Goal: Contribute content: Contribute content

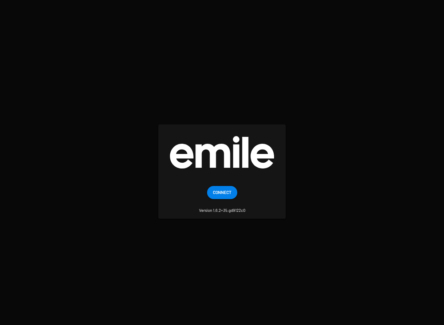
click at [227, 199] on span "Connect" at bounding box center [222, 192] width 19 height 13
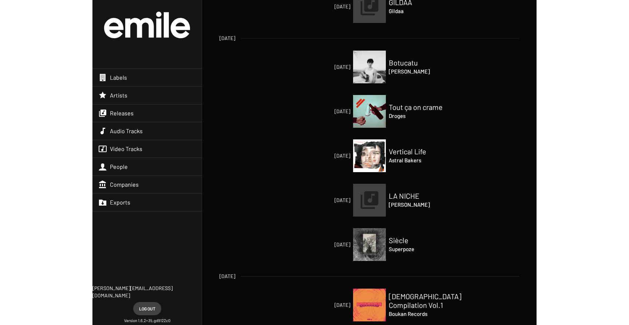
scroll to position [354, 0]
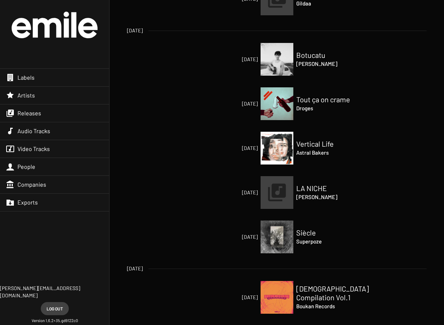
click at [283, 150] on img at bounding box center [277, 148] width 33 height 33
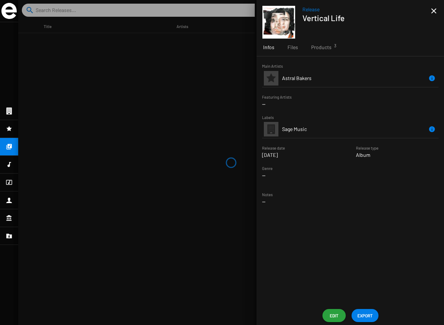
click at [434, 12] on mat-icon "close" at bounding box center [434, 11] width 9 height 9
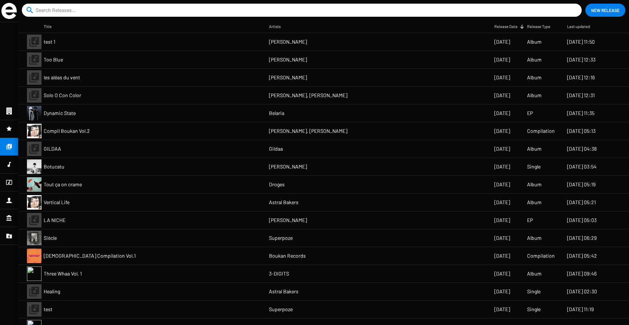
click at [117, 11] on input at bounding box center [303, 10] width 535 height 13
click at [108, 165] on mat-cell "Botucatu" at bounding box center [156, 166] width 225 height 17
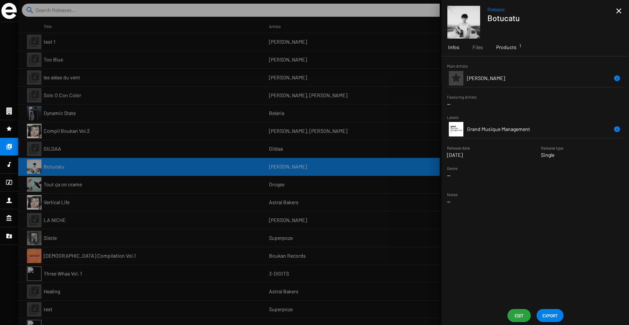
click at [444, 50] on span "Products 1" at bounding box center [506, 47] width 20 height 7
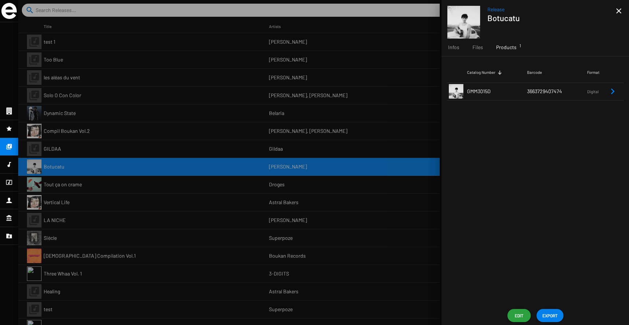
click at [444, 92] on td "GMM3015D" at bounding box center [497, 91] width 60 height 17
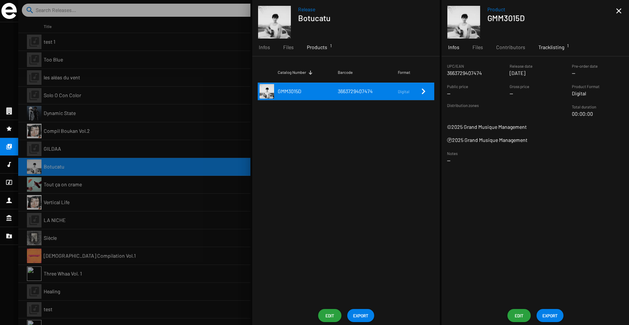
click at [444, 54] on div "Tracklisting 1" at bounding box center [551, 47] width 39 height 17
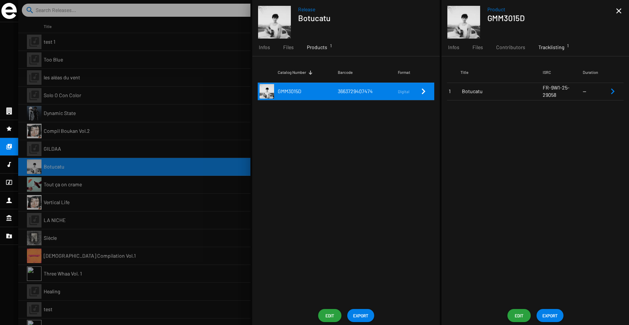
click at [444, 94] on span "Botucatu" at bounding box center [502, 91] width 81 height 7
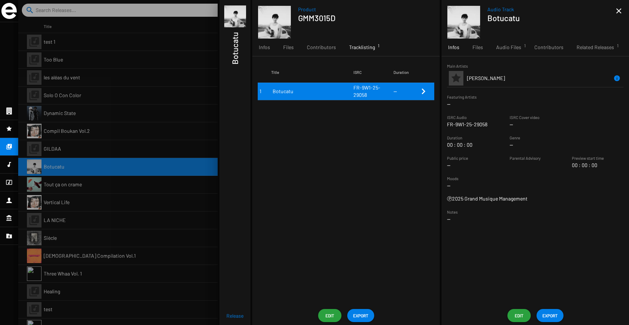
click at [444, 316] on span "Edit" at bounding box center [520, 315] width 12 height 13
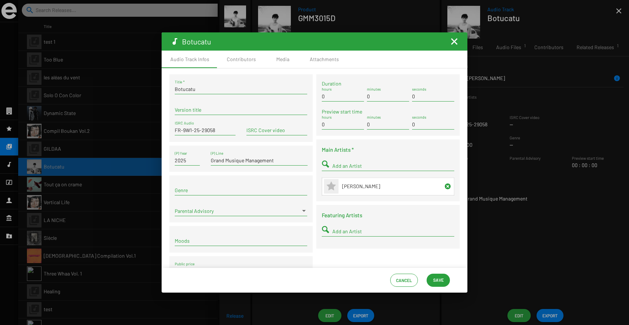
click at [182, 131] on input "FR-9W1-25-29058" at bounding box center [205, 130] width 61 height 6
click at [192, 131] on input "FR9W1-25-29058" at bounding box center [205, 130] width 61 height 6
click at [197, 131] on input "FR9W125-29058" at bounding box center [205, 130] width 61 height 6
type input "FR9W12529058"
click at [441, 285] on span "Save" at bounding box center [438, 280] width 11 height 13
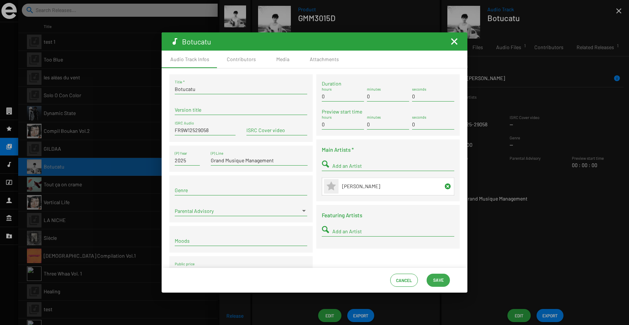
click at [437, 280] on span "Save" at bounding box center [438, 280] width 11 height 13
click at [444, 42] on mat-icon "Fermer la fenêtre" at bounding box center [454, 41] width 9 height 9
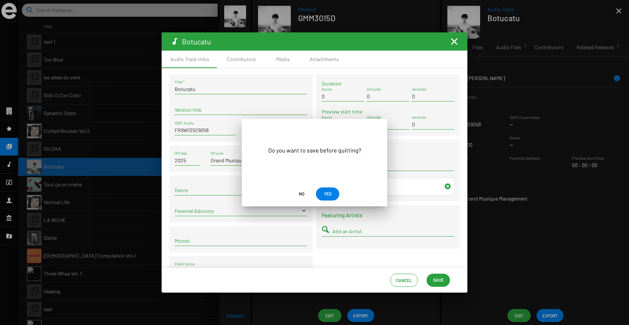
click at [332, 191] on span "YES" at bounding box center [328, 193] width 12 height 13
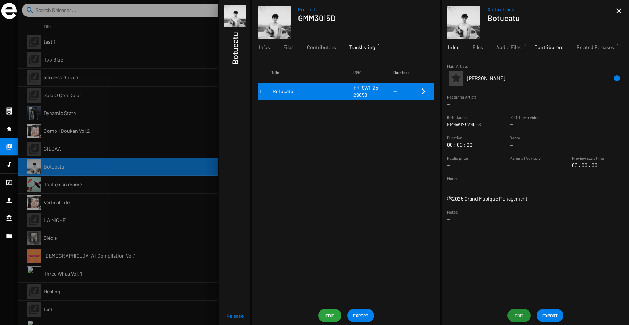
click at [444, 46] on span "Contributors" at bounding box center [549, 47] width 29 height 7
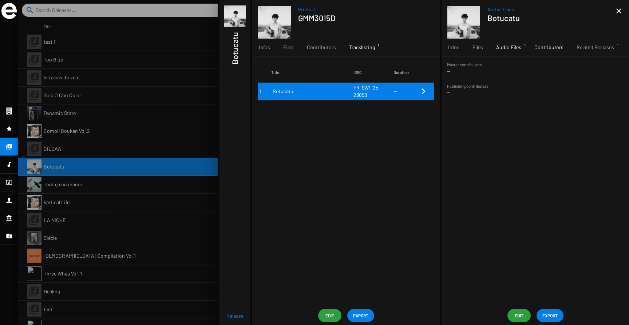
click at [444, 52] on div "Audio Files 1" at bounding box center [509, 47] width 38 height 17
click at [444, 50] on span "Files" at bounding box center [478, 47] width 11 height 7
click at [444, 46] on span "Contributors" at bounding box center [549, 47] width 29 height 7
click at [329, 50] on span "Contributors" at bounding box center [321, 47] width 29 height 7
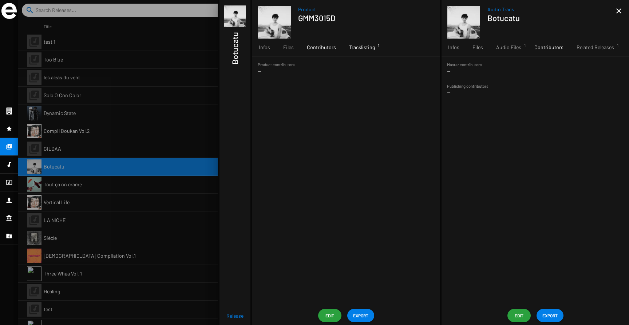
click at [370, 48] on span "Tracklisting 1" at bounding box center [362, 47] width 26 height 7
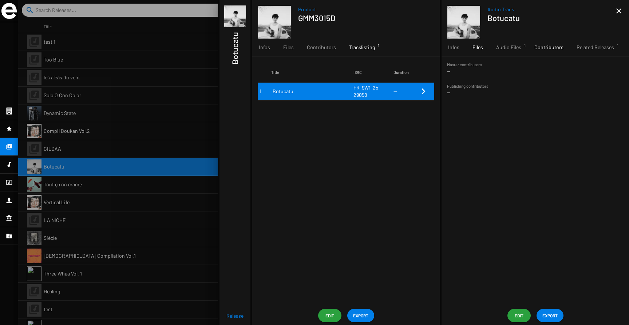
click at [444, 48] on span "Files" at bounding box center [478, 47] width 11 height 7
click at [444, 46] on span "Audio Files 1" at bounding box center [508, 47] width 25 height 7
click at [444, 11] on span "Audio Track" at bounding box center [552, 9] width 129 height 7
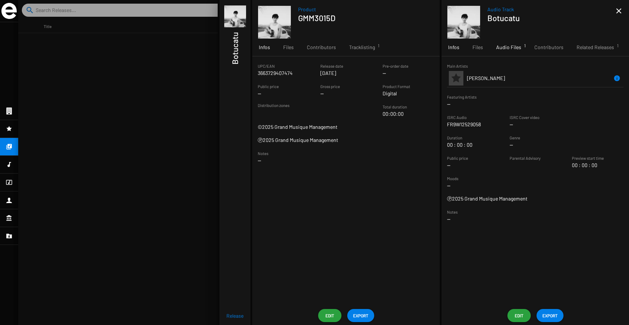
click at [510, 47] on span "Audio Files 1" at bounding box center [508, 47] width 25 height 7
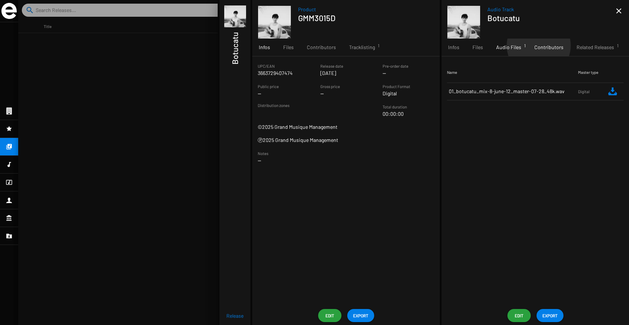
click at [538, 46] on span "Contributors" at bounding box center [549, 47] width 29 height 7
click at [517, 317] on span "Edit" at bounding box center [520, 315] width 12 height 13
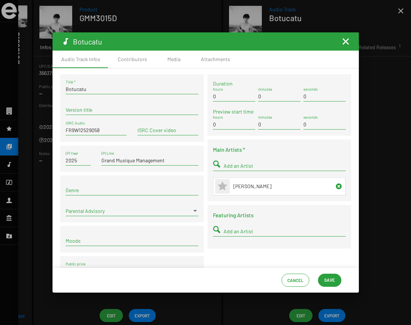
click at [223, 166] on input "Add an Artist" at bounding box center [284, 166] width 122 height 6
click at [203, 133] on div "Botucatu Title * Version title FR9W12529058 ISRC Audio ISRC Cover video 2025 (P…" at bounding box center [131, 180] width 147 height 212
click at [130, 62] on div "Contributors" at bounding box center [132, 59] width 29 height 7
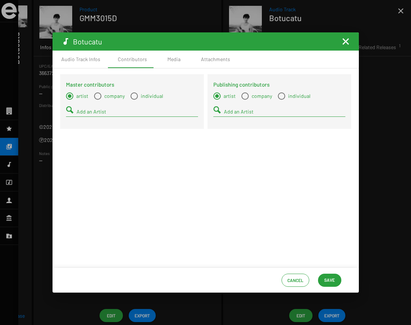
click at [120, 118] on div "Add an Artist" at bounding box center [132, 113] width 132 height 21
click at [128, 110] on input "Add an Artist" at bounding box center [136, 112] width 121 height 6
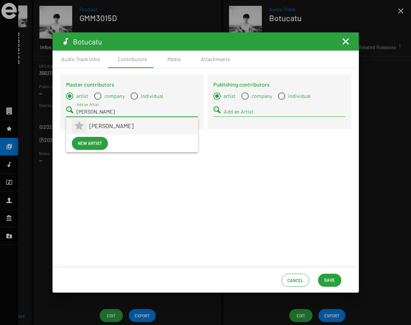
type input "[PERSON_NAME]"
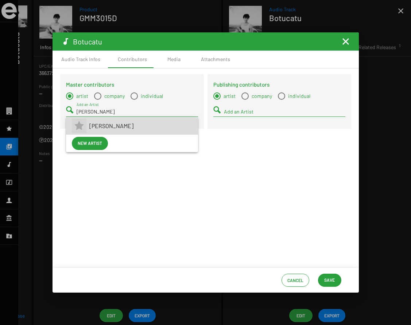
click at [86, 127] on mat-icon at bounding box center [79, 126] width 15 height 15
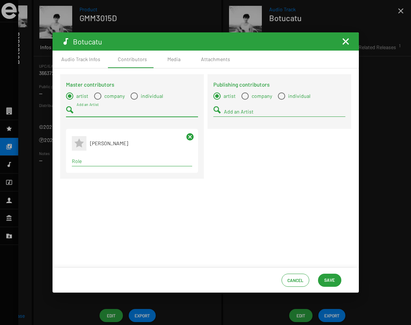
click at [92, 166] on div "Term selection" at bounding box center [131, 161] width 123 height 9
type input "v"
type input "c"
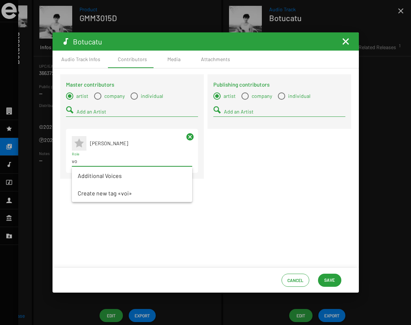
type input "v"
type input "perf"
click at [88, 179] on span "Performer" at bounding box center [132, 175] width 109 height 17
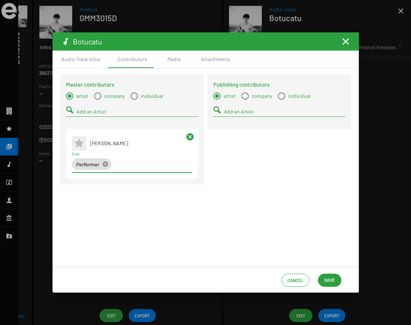
click at [91, 114] on input "Add an Artist" at bounding box center [136, 112] width 121 height 6
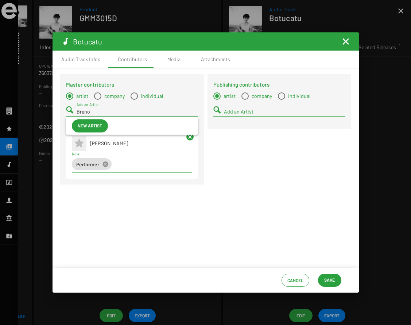
type input "Breno"
click at [97, 98] on span "Select a type" at bounding box center [97, 96] width 7 height 7
click at [97, 100] on input "company" at bounding box center [97, 100] width 0 height 0
radio input "true"
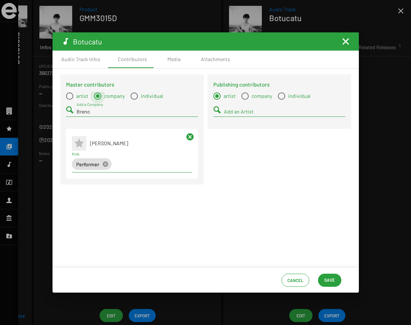
click at [132, 96] on span "Select a type" at bounding box center [133, 96] width 7 height 7
click at [134, 100] on input "individual" at bounding box center [134, 100] width 0 height 0
radio input "true"
click at [100, 112] on input "Breno" at bounding box center [136, 112] width 121 height 6
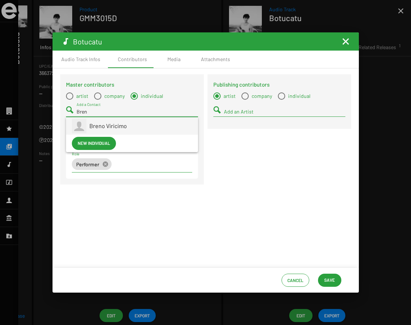
type input "Bren"
click at [103, 127] on span "Breno Viricimo" at bounding box center [108, 125] width 38 height 7
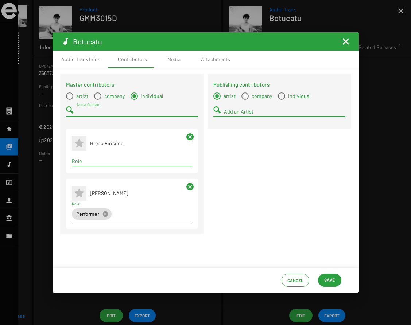
click at [99, 162] on input "Role" at bounding box center [132, 161] width 120 height 6
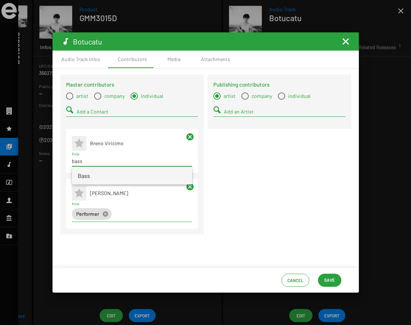
type input "bass"
click at [87, 177] on span "Bass" at bounding box center [132, 175] width 109 height 17
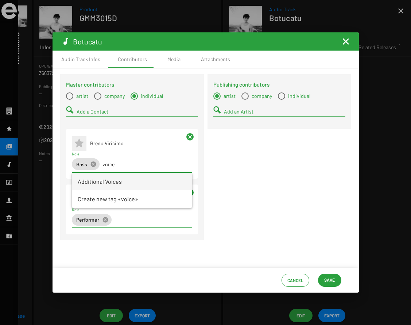
type input "voice"
click at [124, 182] on span "Additional Voices" at bounding box center [132, 181] width 109 height 17
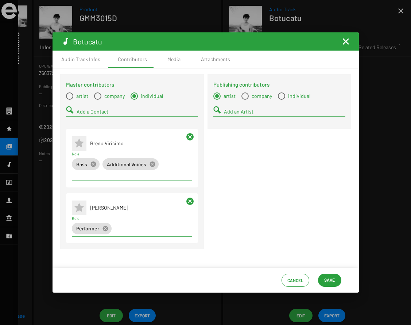
click at [97, 114] on input "Add a Contact" at bounding box center [136, 112] width 121 height 6
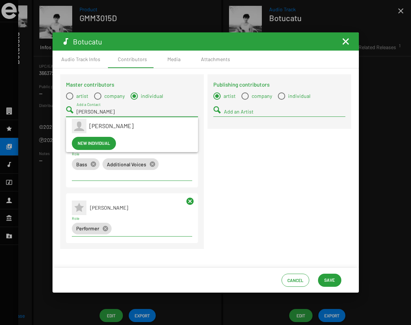
type input "[PERSON_NAME]"
drag, startPoint x: 86, startPoint y: 127, endPoint x: 95, endPoint y: 128, distance: 9.1
click at [95, 128] on span "[PERSON_NAME]" at bounding box center [111, 125] width 44 height 7
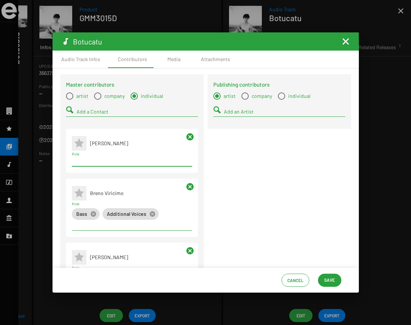
click at [83, 162] on input "Role" at bounding box center [132, 161] width 120 height 6
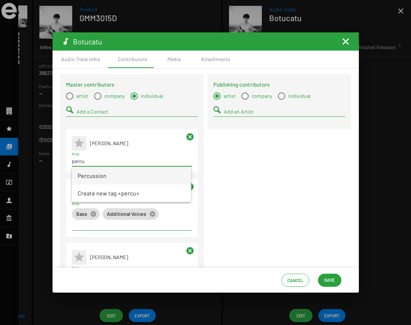
type input "percu"
click at [85, 180] on span "Percussion" at bounding box center [131, 175] width 107 height 17
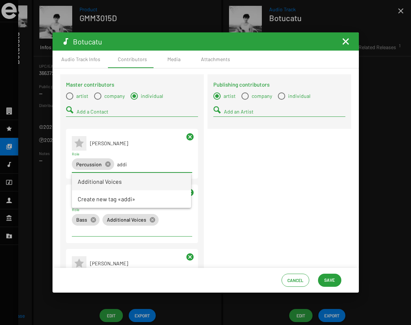
type input "addi"
click at [98, 188] on span "Additional Voices" at bounding box center [131, 181] width 107 height 17
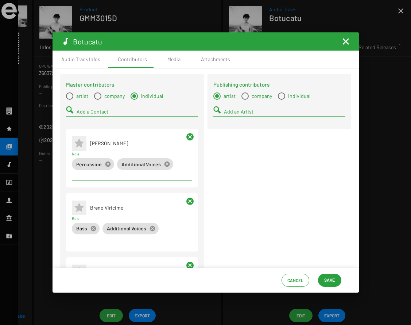
click at [102, 110] on input "Add a Contact" at bounding box center [136, 112] width 121 height 6
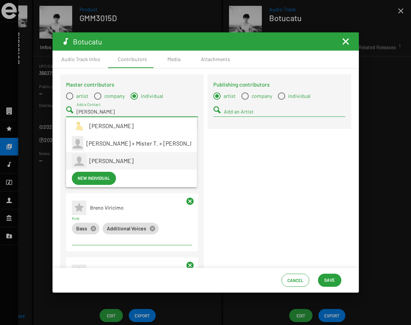
type input "[PERSON_NAME]"
click at [103, 157] on div "[PERSON_NAME]" at bounding box center [140, 160] width 102 height 17
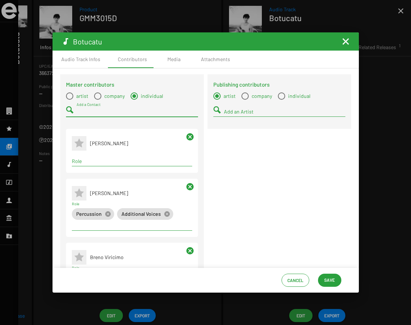
click at [97, 162] on input "Role" at bounding box center [132, 161] width 120 height 6
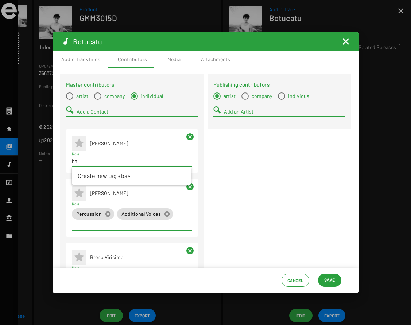
type input "b"
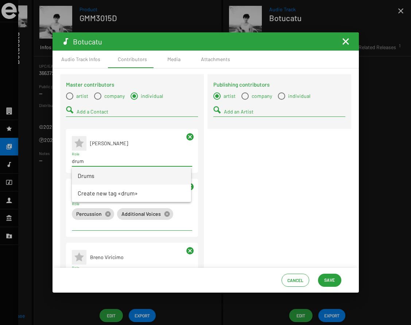
type input "drum"
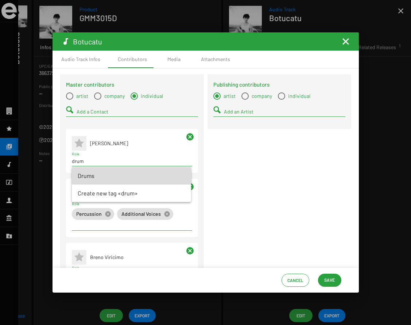
click at [91, 176] on span "Drums" at bounding box center [131, 175] width 107 height 17
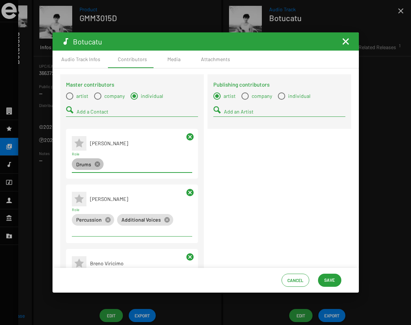
type input "d"
type input "add"
click at [102, 187] on span "Additional Voices" at bounding box center [131, 181] width 107 height 17
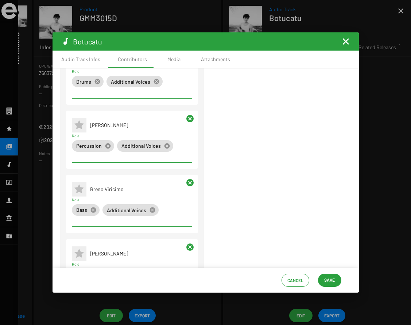
scroll to position [120, 0]
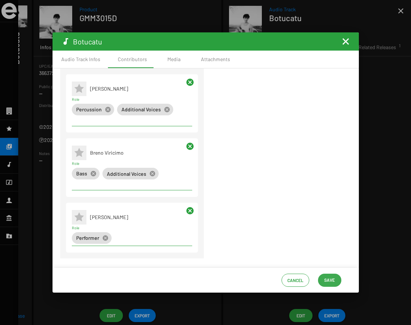
click at [325, 277] on span "Save" at bounding box center [329, 280] width 11 height 13
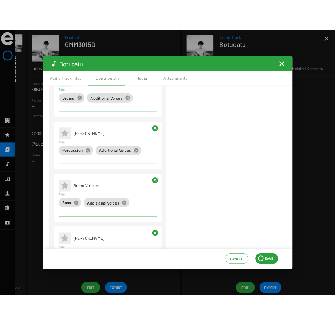
scroll to position [0, 0]
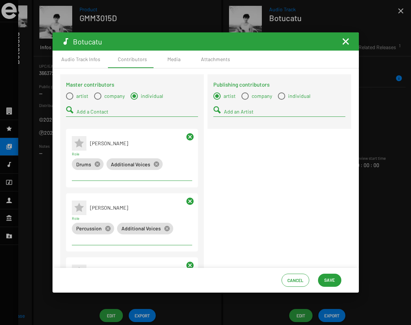
click at [95, 111] on input "Add a Contact" at bounding box center [136, 112] width 121 height 6
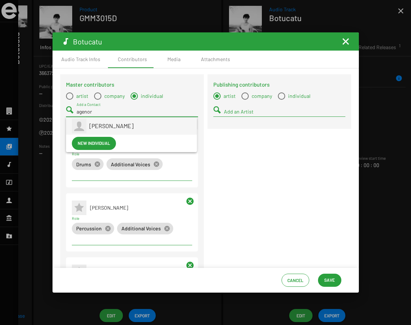
type input "agenor"
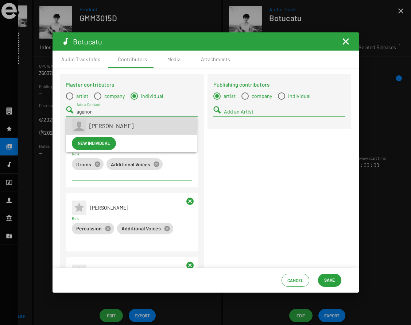
click at [101, 128] on span "[PERSON_NAME]" at bounding box center [111, 125] width 44 height 7
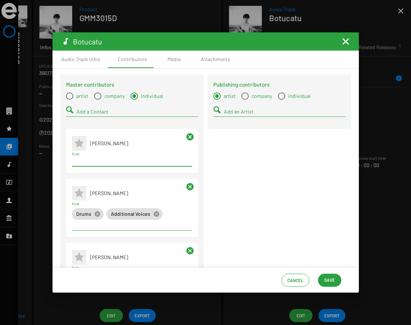
click at [102, 164] on input "Role" at bounding box center [132, 161] width 120 height 6
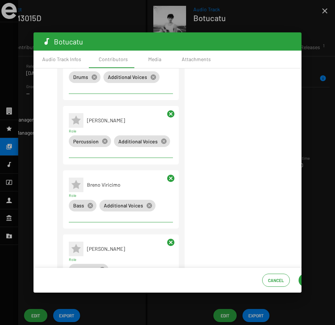
scroll to position [172, 0]
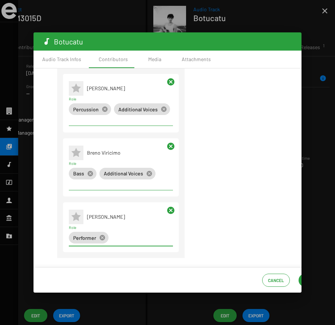
click at [121, 238] on input "Role" at bounding box center [142, 238] width 62 height 6
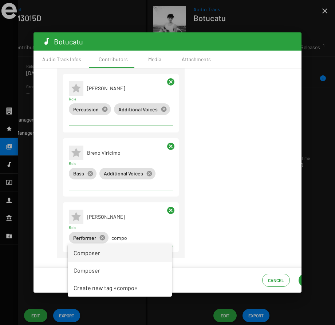
type input "compo"
click at [85, 259] on span "Composer" at bounding box center [120, 252] width 93 height 17
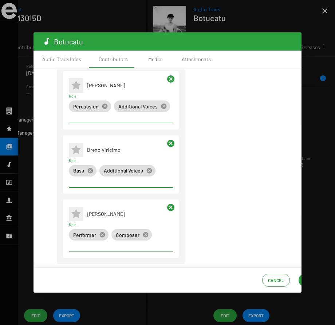
click at [106, 186] on div "Bass cancel Additional Voices cancel" at bounding box center [120, 175] width 107 height 23
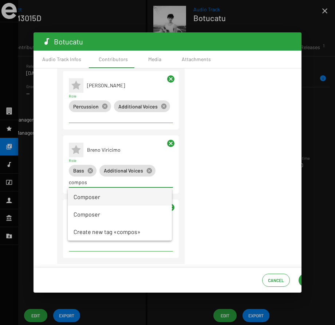
type input "compos"
click at [105, 199] on span "Composer" at bounding box center [120, 196] width 93 height 17
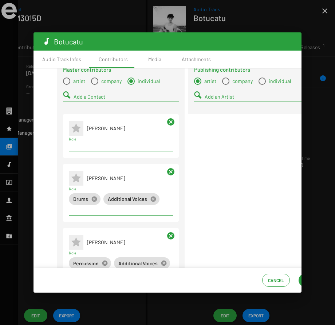
scroll to position [0, 0]
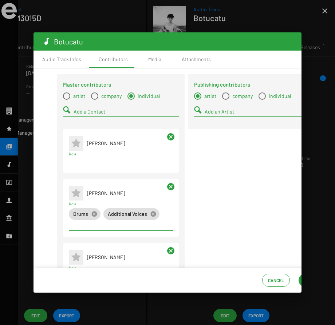
click at [106, 163] on input "Role" at bounding box center [121, 161] width 104 height 6
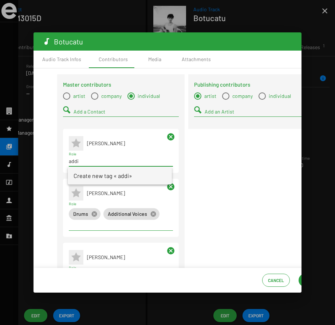
type input "addi"
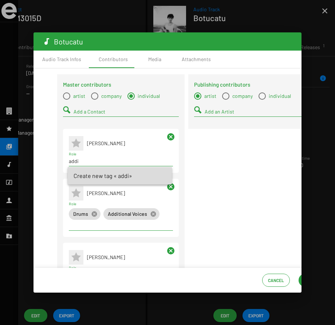
click at [98, 181] on p "Create new tag « addi»" at bounding box center [103, 175] width 59 height 17
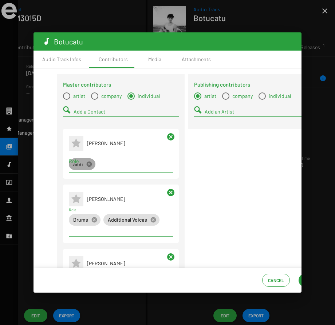
click at [84, 161] on mat-chip "addi cancel" at bounding box center [82, 164] width 27 height 12
click at [89, 166] on mat-icon "cancel" at bounding box center [89, 164] width 7 height 7
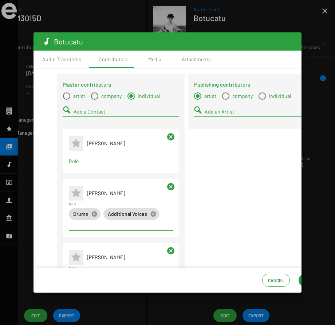
click at [82, 163] on input "Role" at bounding box center [121, 161] width 104 height 6
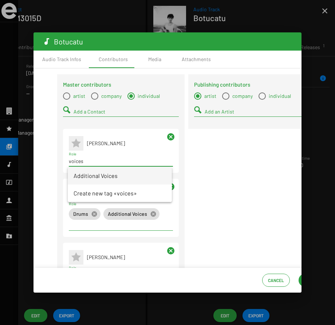
type input "voices"
click at [83, 179] on span "Additional Voices" at bounding box center [120, 175] width 93 height 17
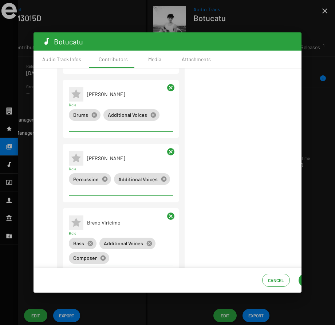
scroll to position [135, 0]
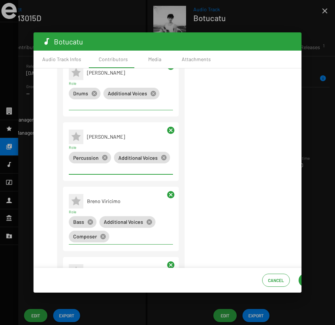
click at [94, 167] on div "Percussion cancel Additional Voices cancel" at bounding box center [120, 161] width 107 height 23
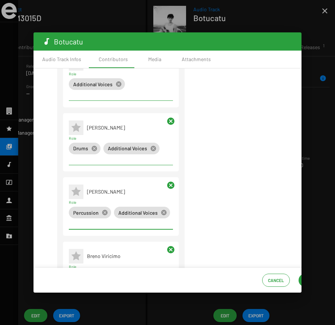
scroll to position [201, 0]
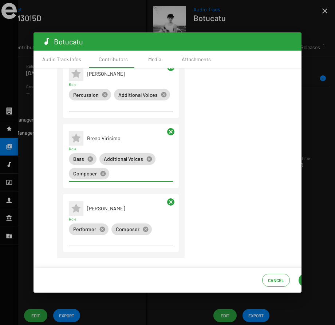
click at [119, 174] on input "Role" at bounding box center [142, 174] width 61 height 6
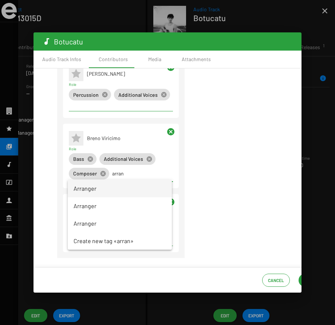
type input "arran"
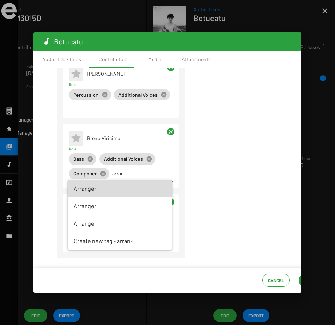
click at [103, 192] on span "Arranger" at bounding box center [120, 188] width 93 height 17
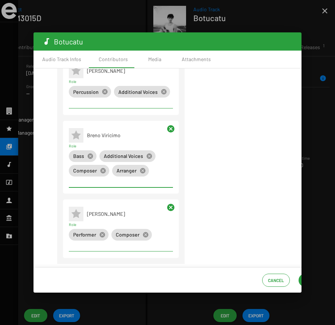
click at [131, 246] on input "Role" at bounding box center [121, 247] width 104 height 6
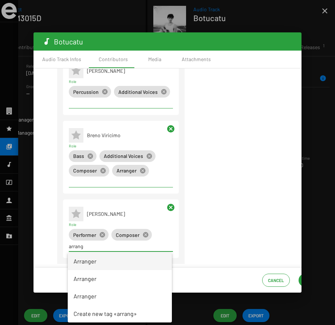
type input "arrang"
click at [128, 266] on span "Arranger" at bounding box center [120, 261] width 93 height 17
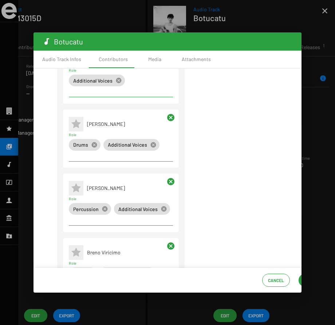
scroll to position [0, 0]
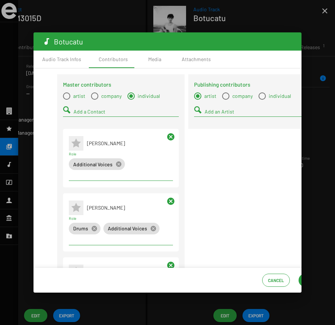
click at [90, 116] on div "Add a Contact" at bounding box center [126, 110] width 105 height 14
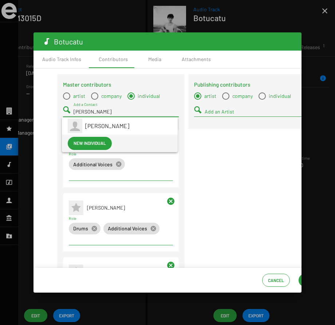
type input "[PERSON_NAME]"
click at [89, 143] on span "New individual" at bounding box center [90, 143] width 32 height 13
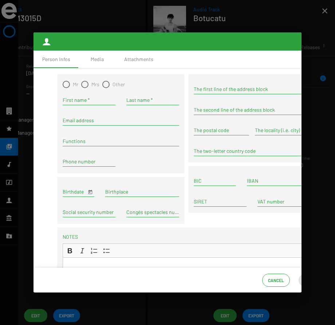
scroll to position [0, 38]
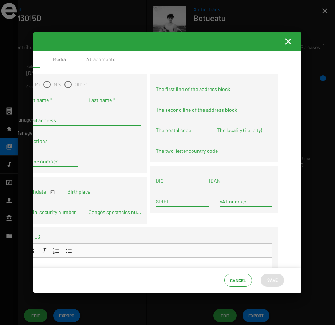
click at [36, 86] on span "Mr" at bounding box center [36, 84] width 8 height 7
click at [28, 88] on input "Mr" at bounding box center [28, 88] width 0 height 0
radio input "true"
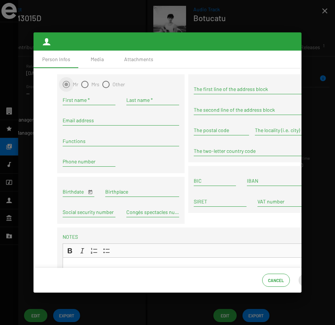
click at [68, 103] on div "First name *" at bounding box center [89, 98] width 53 height 14
type input "[PERSON_NAME]"
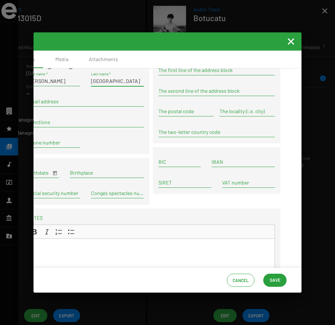
scroll to position [0, 38]
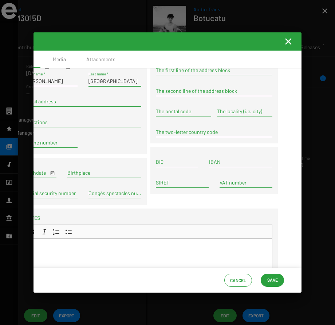
type input "[GEOGRAPHIC_DATA]"
click at [272, 277] on span "Save" at bounding box center [272, 280] width 11 height 13
click at [288, 43] on mat-icon "Fermer la fenêtre" at bounding box center [288, 41] width 9 height 9
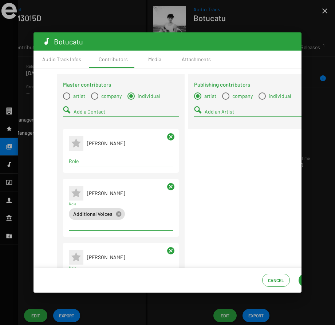
click at [82, 163] on input "Role" at bounding box center [121, 161] width 104 height 6
type input "f"
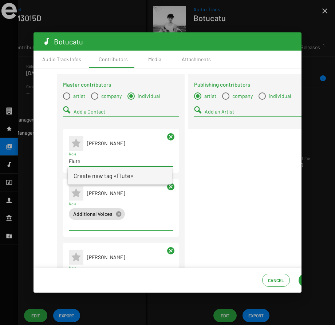
type input "Flute"
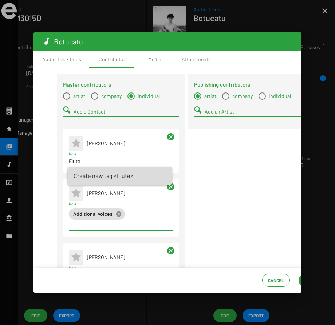
click at [82, 177] on p "Create new tag «Flute»" at bounding box center [104, 175] width 60 height 17
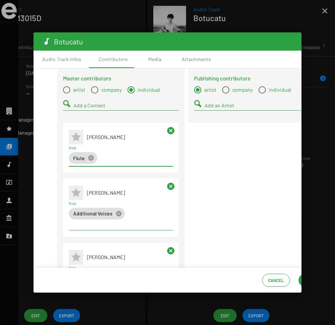
scroll to position [0, 0]
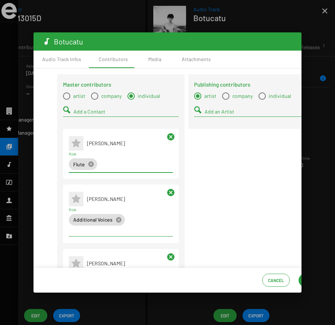
click at [85, 110] on input "Add a Contact" at bounding box center [126, 112] width 105 height 6
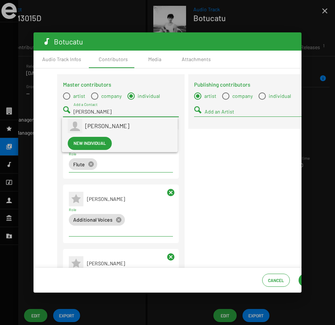
type input "[PERSON_NAME]"
click at [90, 122] on div "[PERSON_NAME]" at bounding box center [128, 125] width 87 height 17
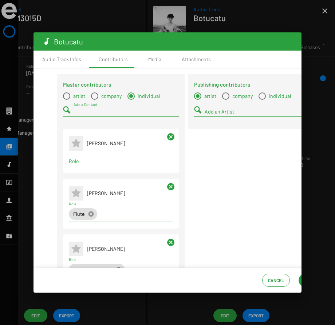
click at [93, 161] on input "Role" at bounding box center [121, 161] width 104 height 6
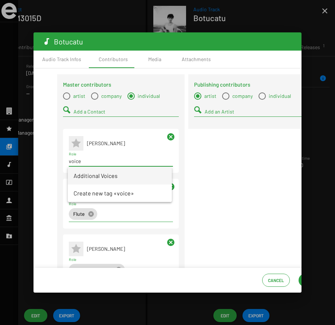
type input "voice"
click at [96, 180] on span "Additional Voices" at bounding box center [120, 175] width 93 height 17
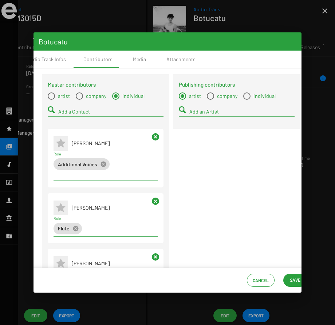
scroll to position [0, 38]
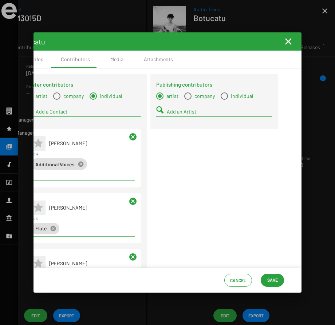
click at [280, 280] on button "Save" at bounding box center [272, 280] width 23 height 13
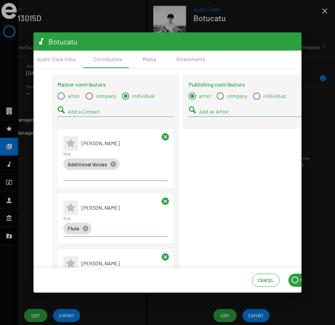
scroll to position [0, 0]
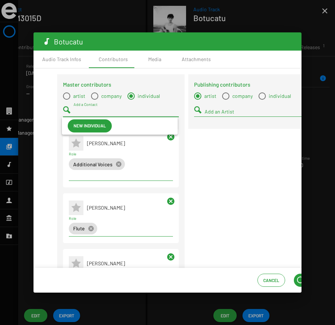
click at [95, 111] on input "Add a Contact" at bounding box center [126, 112] width 105 height 6
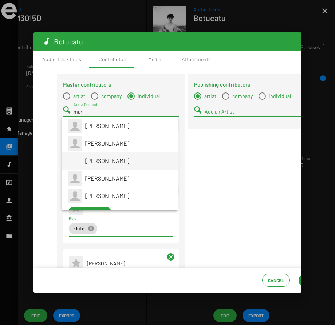
scroll to position [12, 0]
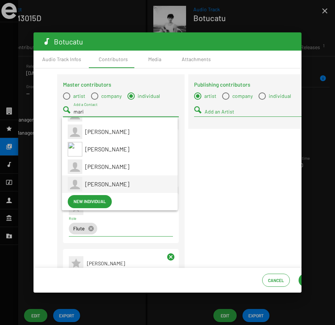
type input "mari"
click at [102, 188] on div "[PERSON_NAME]" at bounding box center [128, 184] width 87 height 17
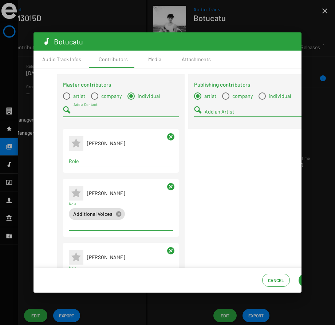
click at [90, 158] on div "Term selection" at bounding box center [120, 161] width 107 height 9
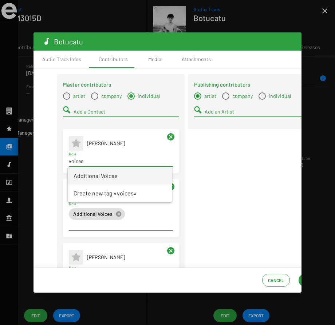
type input "voices"
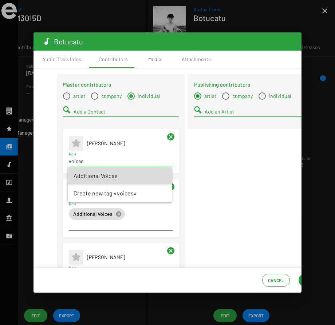
click at [93, 177] on span "Additional Voices" at bounding box center [120, 175] width 93 height 17
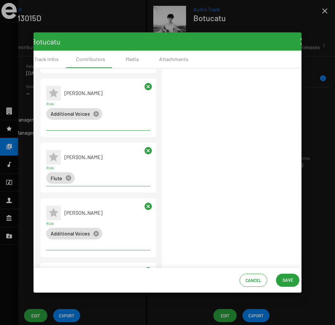
scroll to position [0, 38]
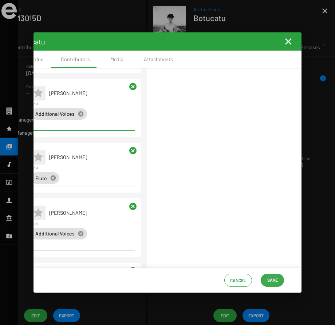
click at [272, 279] on span "Save" at bounding box center [272, 280] width 11 height 13
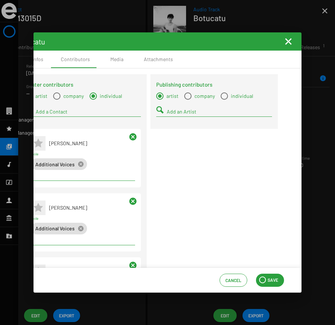
scroll to position [0, 0]
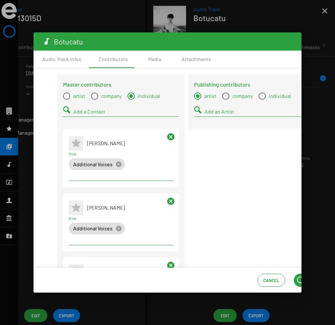
click at [99, 110] on input "Add a Contact" at bounding box center [126, 112] width 105 height 6
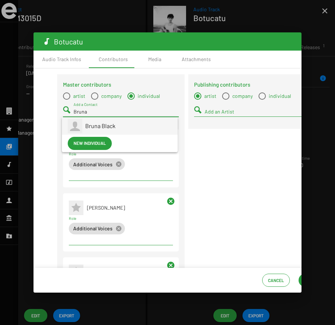
type input "Bruna"
click at [101, 130] on div "Bruna Black" at bounding box center [128, 125] width 87 height 17
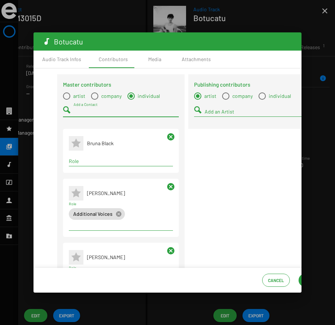
click at [104, 162] on input "Role" at bounding box center [121, 161] width 104 height 6
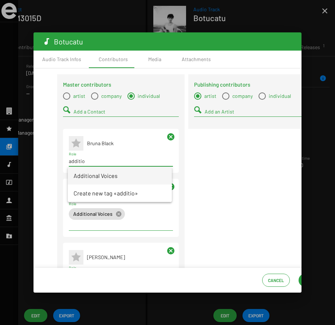
type input "additio"
click at [88, 178] on span "Additional Voices" at bounding box center [120, 175] width 93 height 17
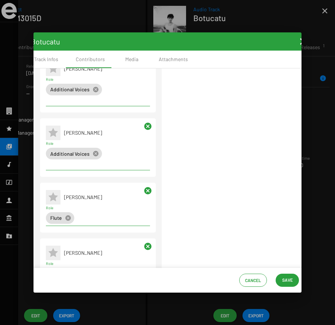
scroll to position [0, 38]
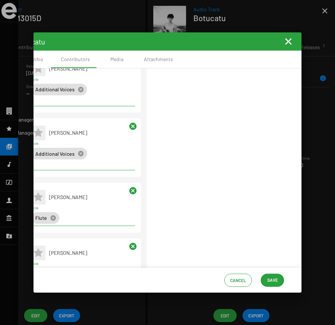
click at [274, 280] on span "Save" at bounding box center [272, 280] width 11 height 13
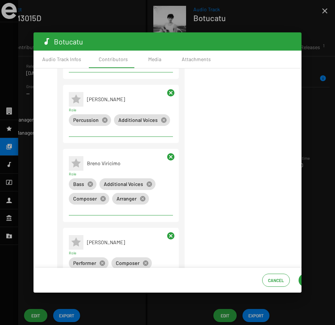
scroll to position [465, 0]
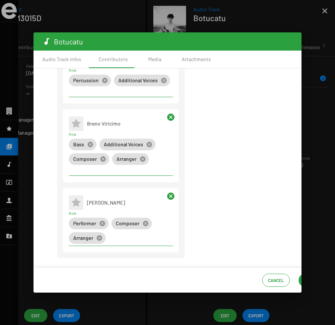
click at [119, 238] on input "Role" at bounding box center [141, 238] width 64 height 6
type input "auth"
click at [106, 252] on span "Author" at bounding box center [120, 252] width 93 height 17
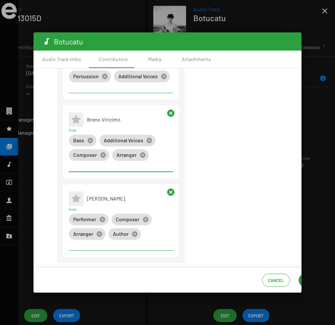
click at [107, 166] on input "Role" at bounding box center [121, 167] width 104 height 6
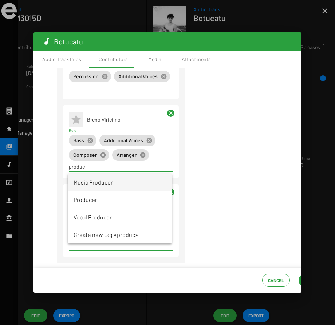
type input "produc"
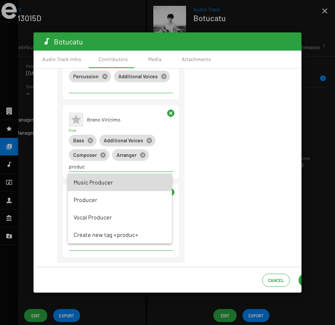
click at [102, 183] on span "Music Producer" at bounding box center [120, 182] width 93 height 17
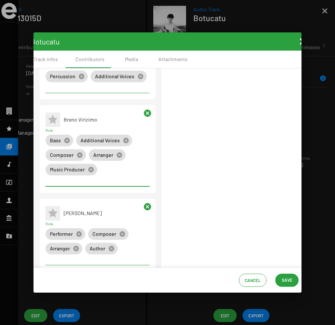
scroll to position [0, 38]
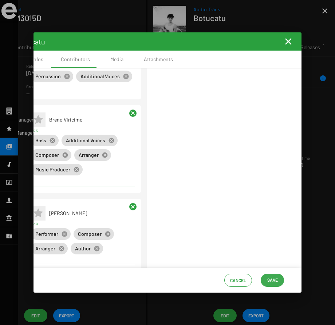
click at [271, 277] on span "Save" at bounding box center [272, 280] width 11 height 13
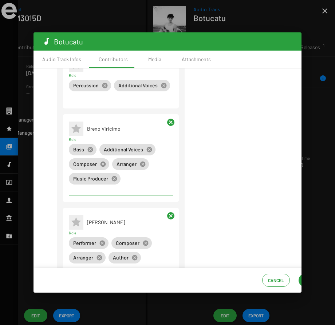
scroll to position [488, 0]
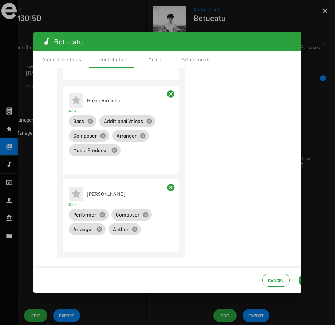
click at [141, 238] on input "Role" at bounding box center [121, 241] width 104 height 6
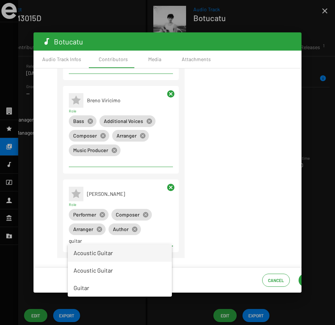
type input "guitar"
click at [97, 252] on span "Acoustic Guitar" at bounding box center [120, 252] width 93 height 17
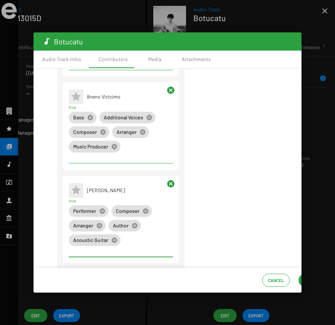
scroll to position [0, 38]
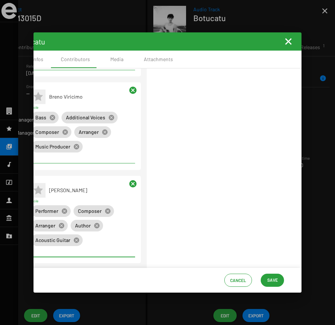
click at [270, 282] on span "Save" at bounding box center [272, 280] width 11 height 13
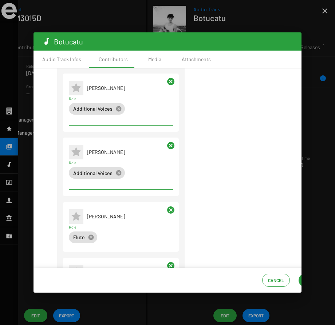
scroll to position [0, 0]
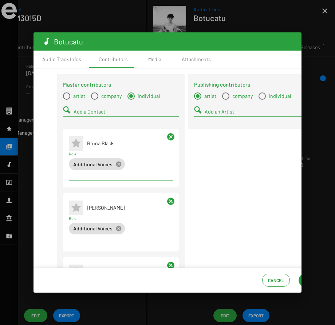
click at [95, 98] on span "Select a type" at bounding box center [94, 96] width 7 height 7
click at [95, 100] on input "company" at bounding box center [94, 100] width 0 height 0
radio input "true"
click at [101, 115] on div "Add a Company" at bounding box center [126, 110] width 105 height 14
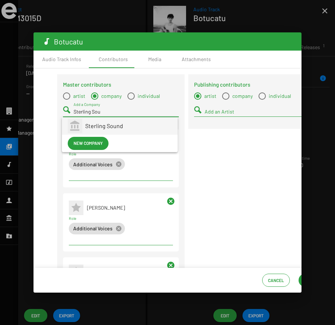
type input "Sterling Sou"
click at [96, 127] on span "Sterling Sound" at bounding box center [128, 125] width 87 height 17
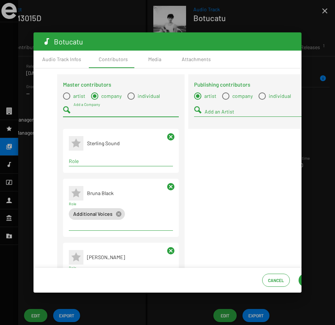
click at [91, 163] on input "Role" at bounding box center [121, 161] width 104 height 6
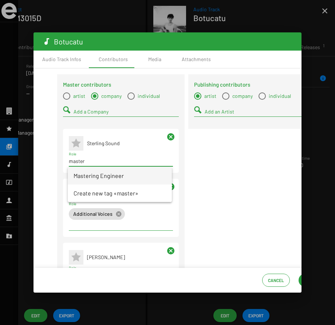
type input "master"
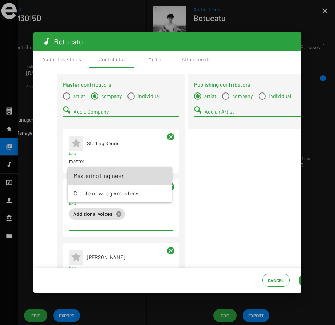
click at [91, 179] on span "Mastering Engineer" at bounding box center [120, 175] width 93 height 17
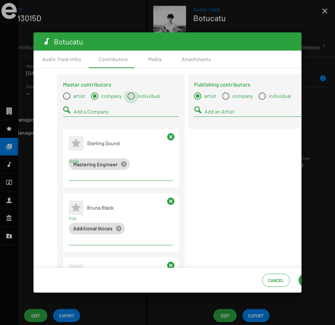
click at [128, 96] on span "Select a type" at bounding box center [130, 96] width 7 height 7
click at [131, 100] on input "individual" at bounding box center [131, 100] width 0 height 0
radio input "true"
click at [127, 110] on input "Add a Contact" at bounding box center [126, 112] width 105 height 6
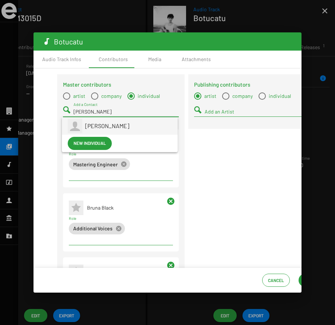
type input "[PERSON_NAME]"
click at [96, 129] on div "[PERSON_NAME]" at bounding box center [128, 125] width 87 height 17
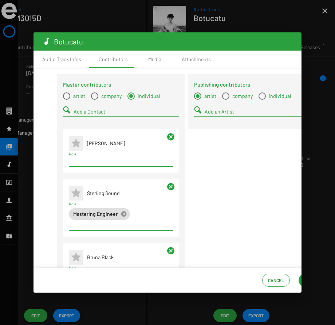
click at [99, 162] on input "Role" at bounding box center [121, 161] width 104 height 6
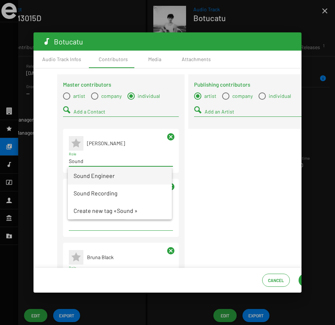
type input "Sound"
click at [102, 178] on span "Sound Engineer" at bounding box center [120, 175] width 93 height 17
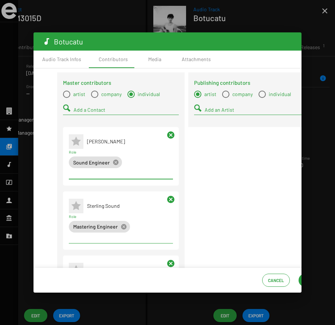
scroll to position [0, 38]
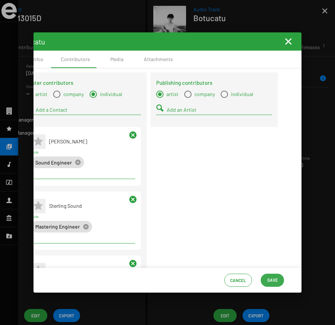
click at [272, 279] on span "Save" at bounding box center [272, 280] width 11 height 13
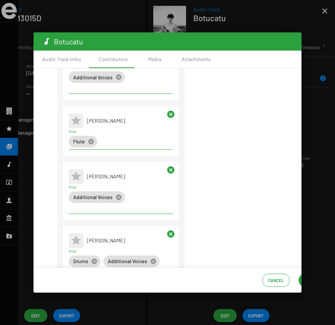
scroll to position [345, 0]
click at [121, 213] on div "Additional Voices cancel" at bounding box center [120, 200] width 107 height 23
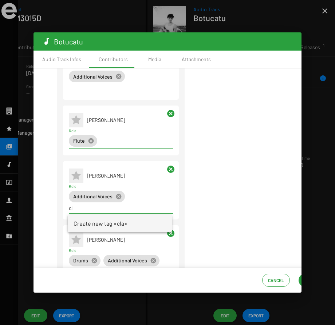
type input "c"
type input "Claviers"
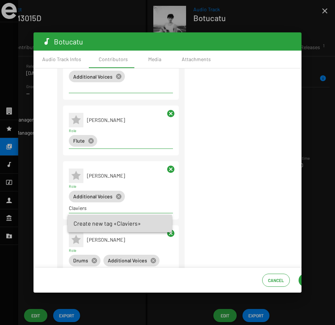
click at [101, 221] on p "Create new tag «Claviers»" at bounding box center [107, 223] width 67 height 17
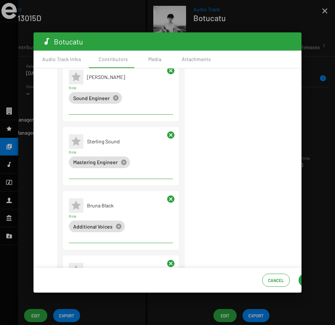
scroll to position [0, 0]
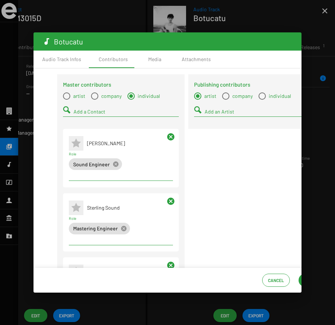
click at [104, 113] on input "Add a Contact" at bounding box center [126, 112] width 105 height 6
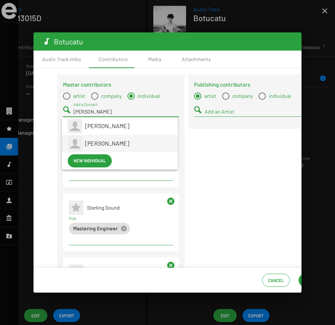
type input "[PERSON_NAME]"
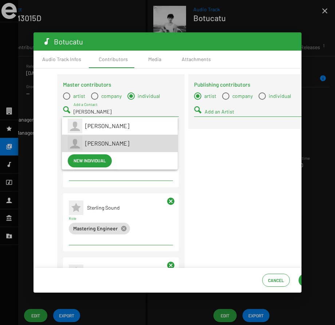
click at [99, 144] on span "[PERSON_NAME]" at bounding box center [107, 143] width 44 height 7
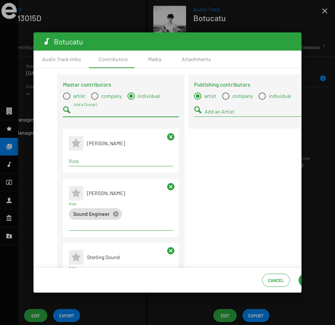
click at [89, 160] on input "Role" at bounding box center [121, 161] width 104 height 6
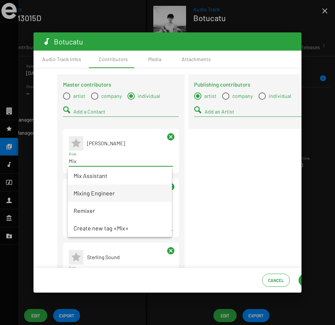
type input "Mix"
click at [94, 193] on span "Mixing Engineer" at bounding box center [120, 193] width 93 height 17
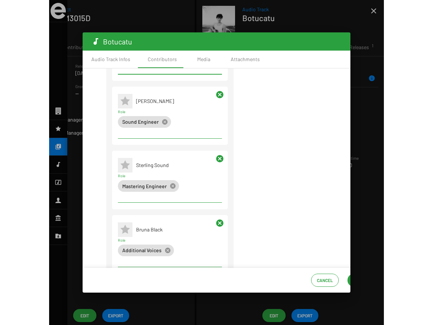
scroll to position [0, 38]
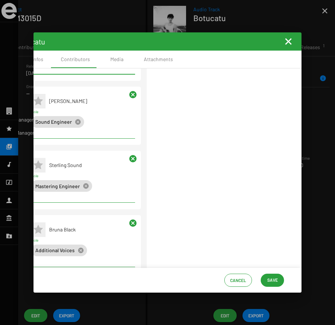
click at [279, 275] on button "Save" at bounding box center [272, 280] width 23 height 13
click at [271, 279] on span "Save" at bounding box center [272, 280] width 11 height 13
click at [285, 41] on mat-icon "Fermer la fenêtre" at bounding box center [288, 41] width 9 height 9
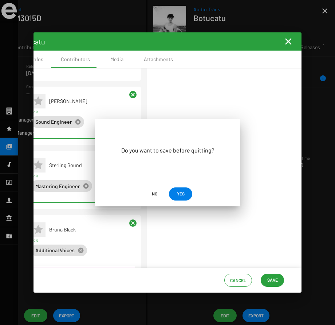
click at [180, 192] on span "YES" at bounding box center [181, 193] width 8 height 13
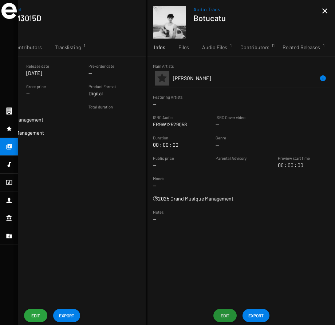
click at [325, 9] on mat-icon "close" at bounding box center [325, 11] width 9 height 9
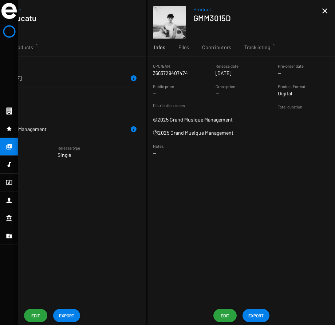
click at [326, 10] on mat-icon "close" at bounding box center [325, 11] width 9 height 9
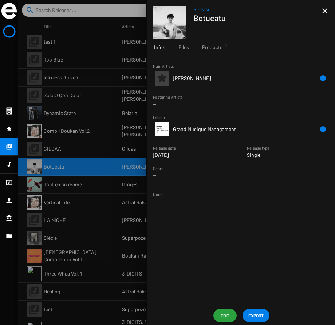
click at [326, 10] on mat-icon "close" at bounding box center [325, 11] width 9 height 9
